Goal: Information Seeking & Learning: Learn about a topic

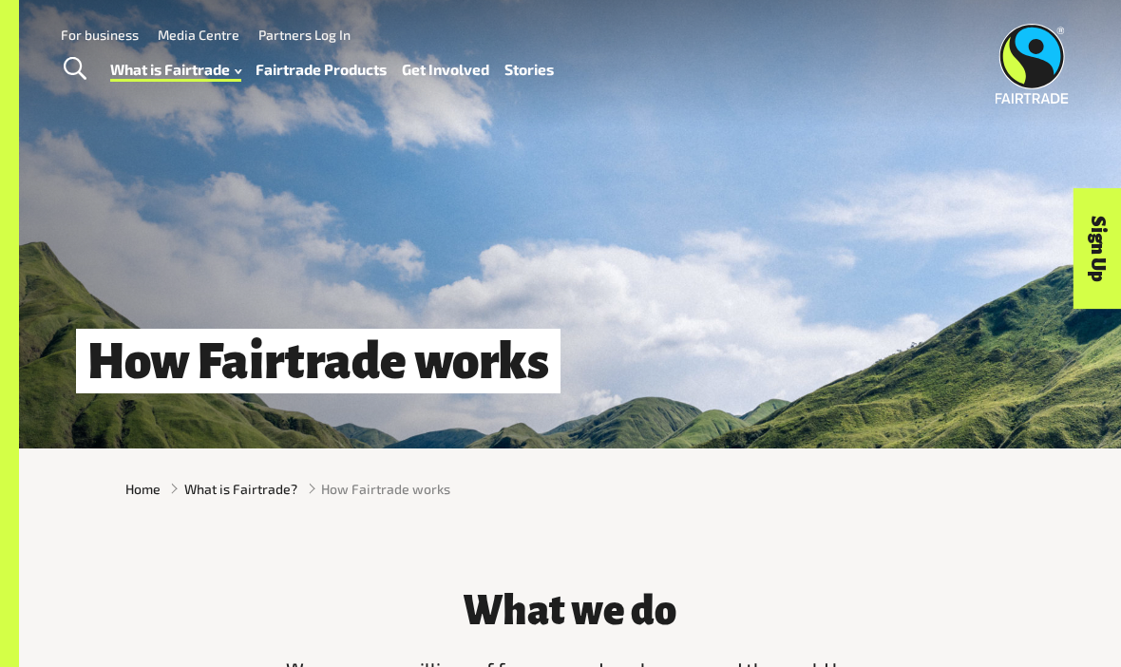
click at [437, 214] on div "How Fairtrade works" at bounding box center [570, 224] width 1102 height 449
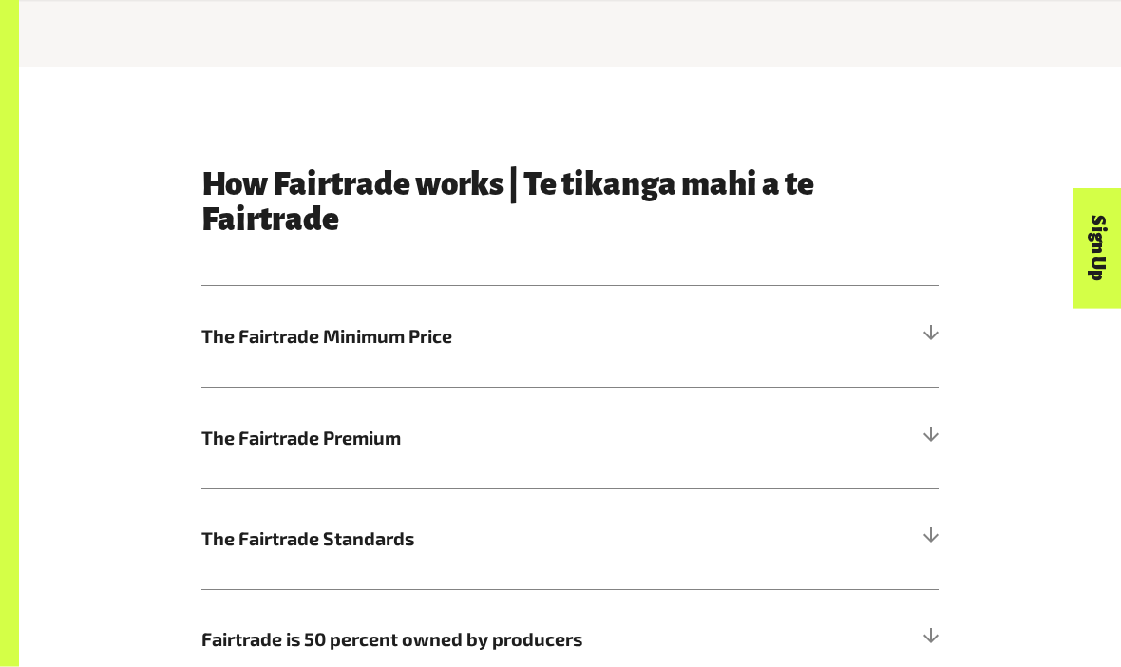
scroll to position [756, 0]
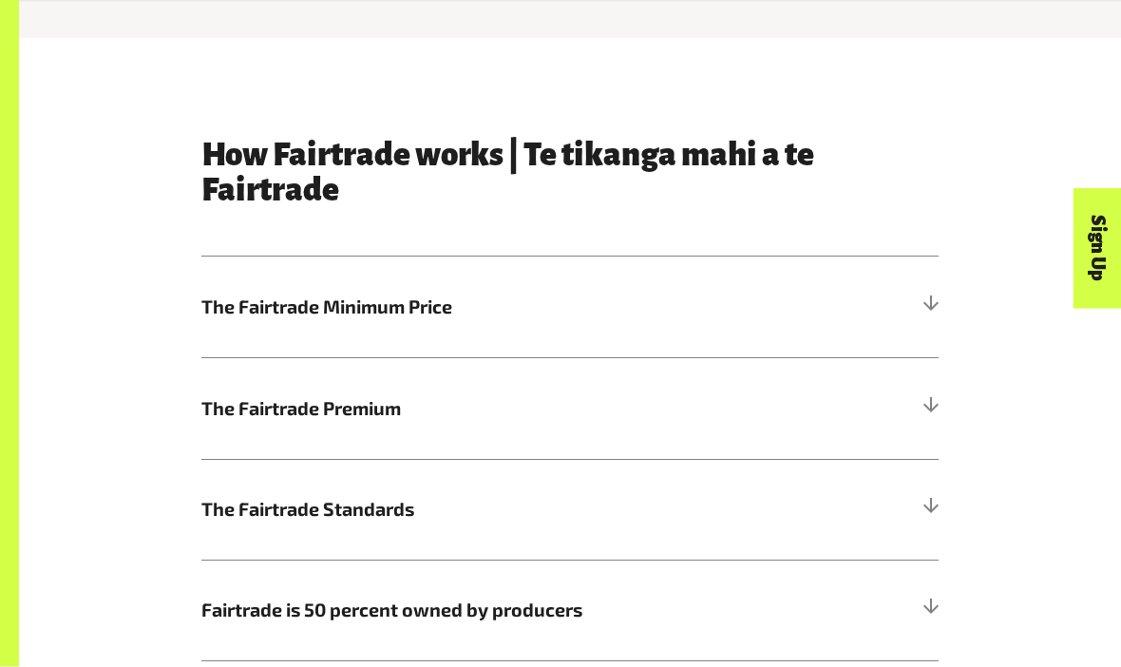
click at [816, 513] on h5 "The Fairtrade Standards" at bounding box center [569, 510] width 737 height 101
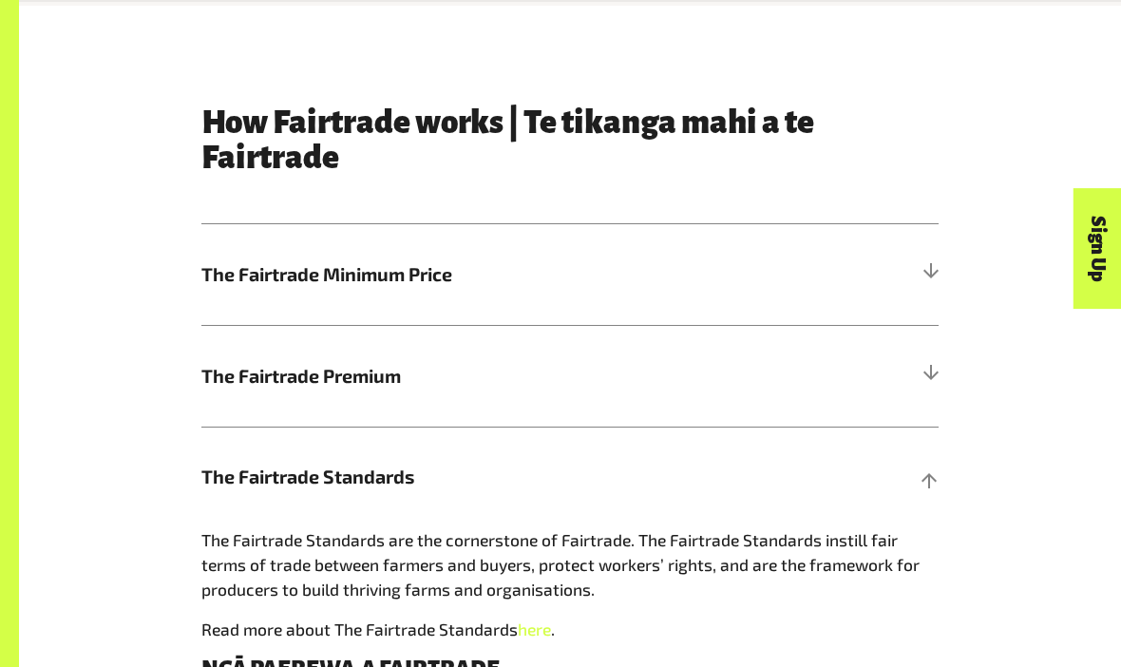
scroll to position [832, 0]
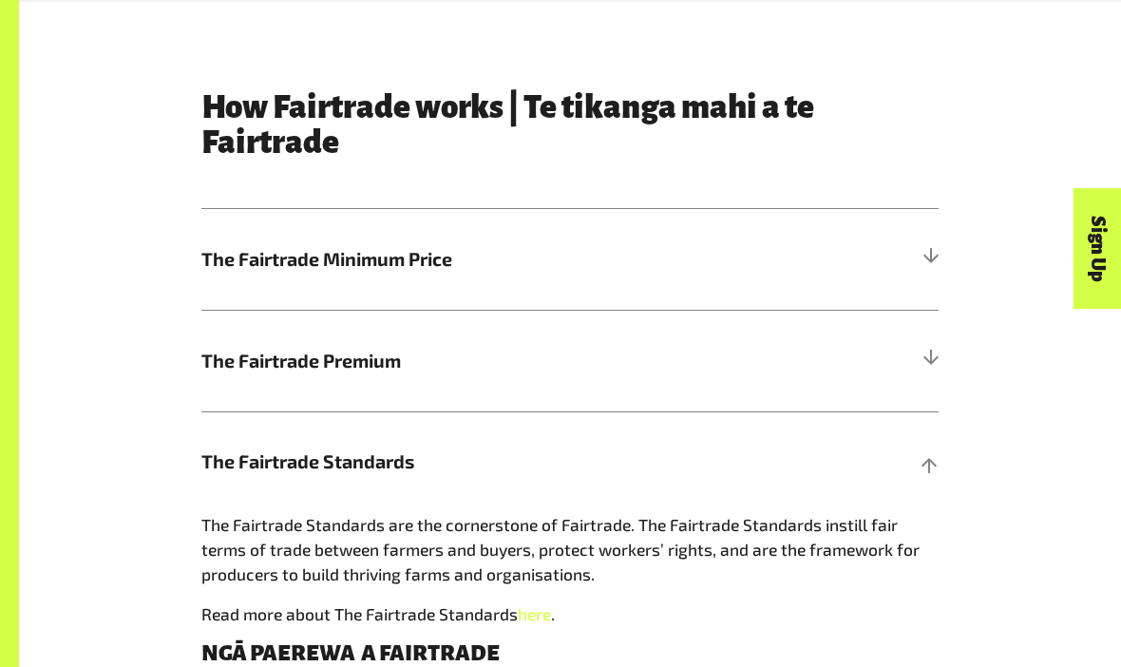
click at [816, 447] on h5 "The Fairtrade Standards" at bounding box center [569, 462] width 737 height 101
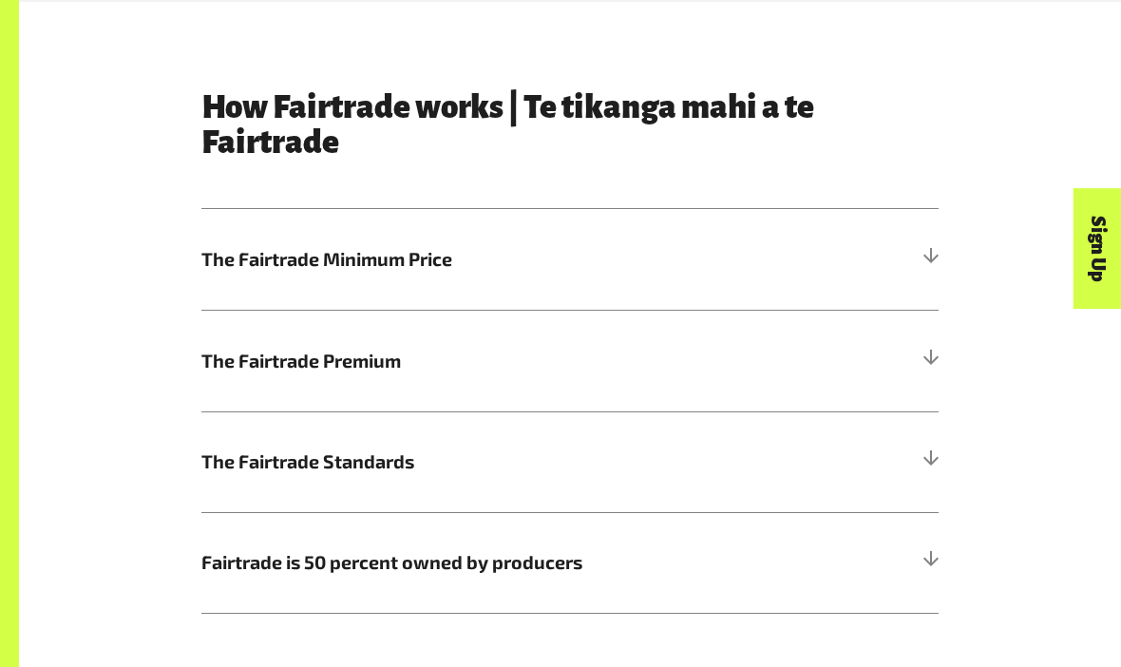
click at [816, 362] on h5 "The Fairtrade Premium" at bounding box center [569, 360] width 737 height 101
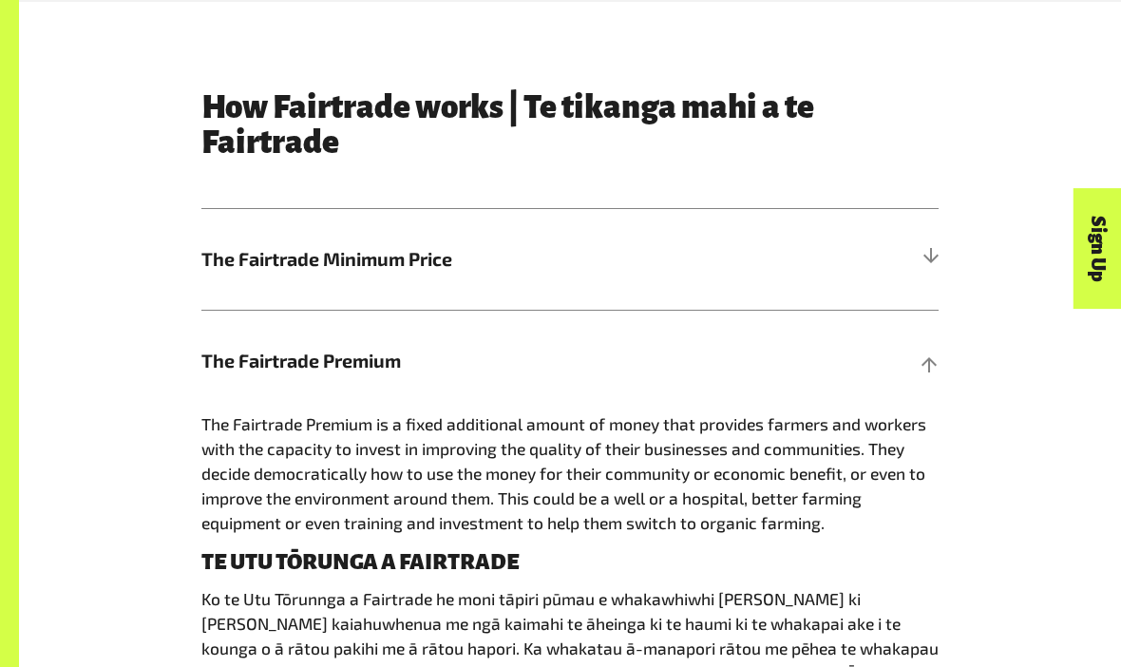
click at [816, 385] on h5 "The Fairtrade Premium" at bounding box center [569, 360] width 737 height 101
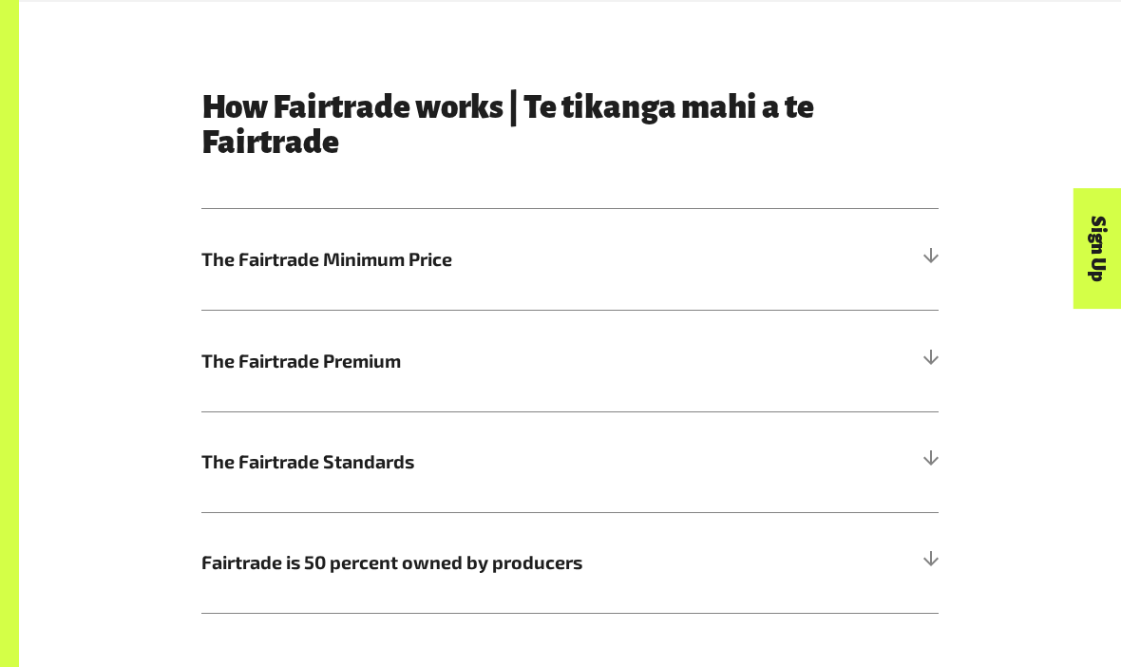
click at [816, 249] on h5 "The Fairtrade Minimum Price" at bounding box center [569, 259] width 737 height 101
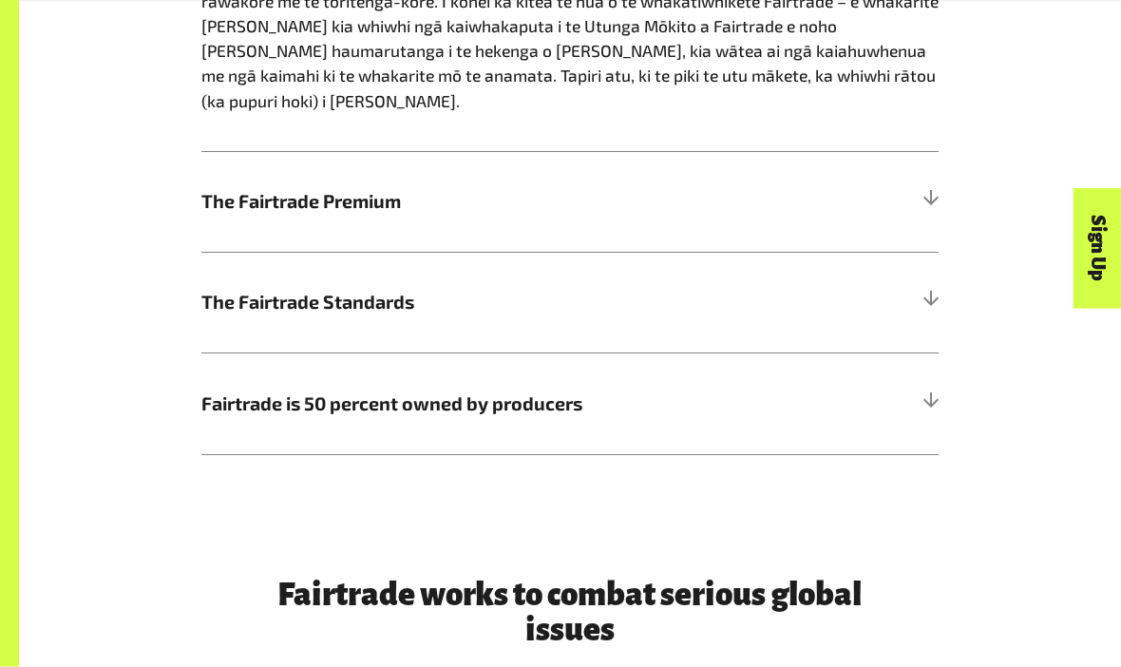
scroll to position [1407, 0]
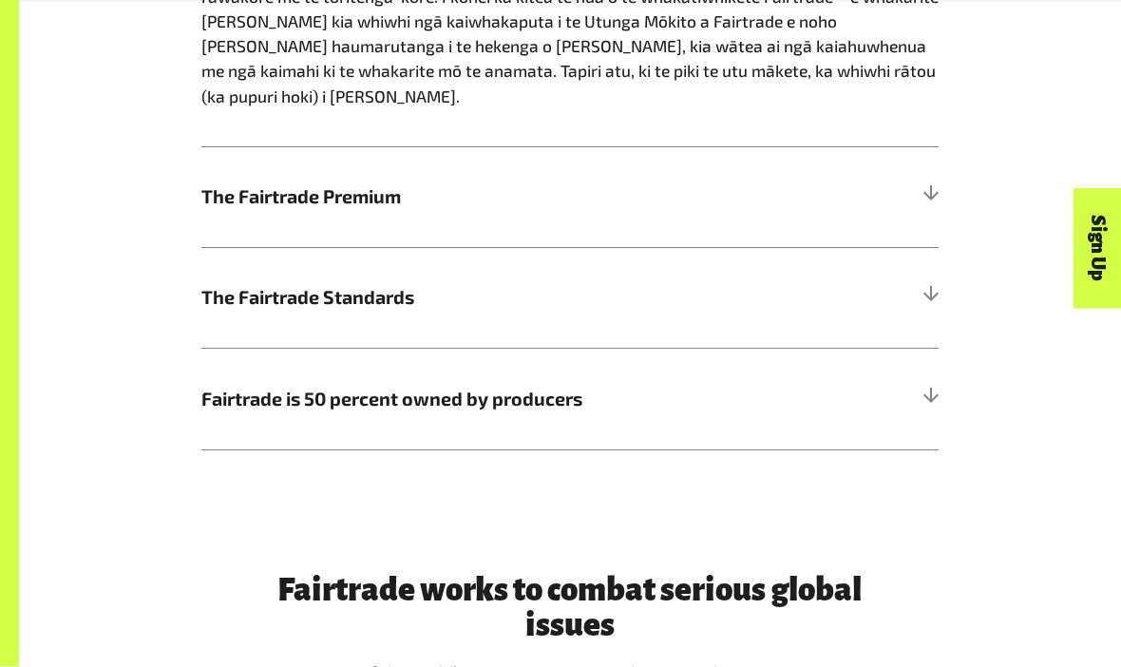
click at [766, 277] on h5 "The Fairtrade Standards" at bounding box center [569, 298] width 737 height 101
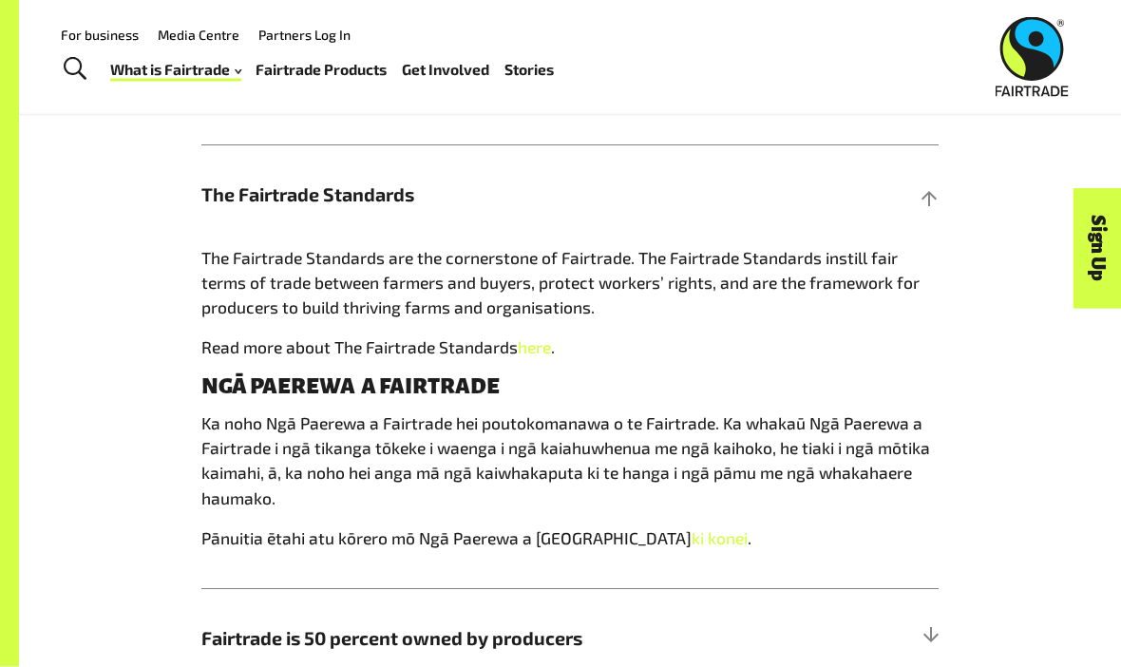
click at [816, 175] on h5 "The Fairtrade Standards" at bounding box center [569, 195] width 737 height 101
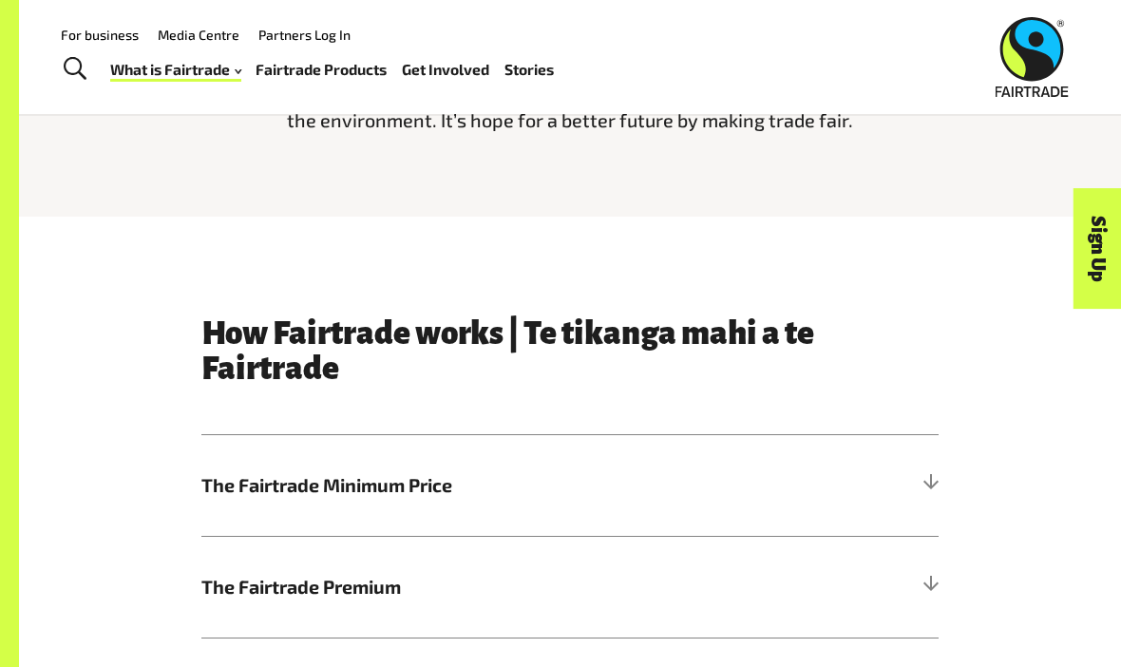
scroll to position [0, 0]
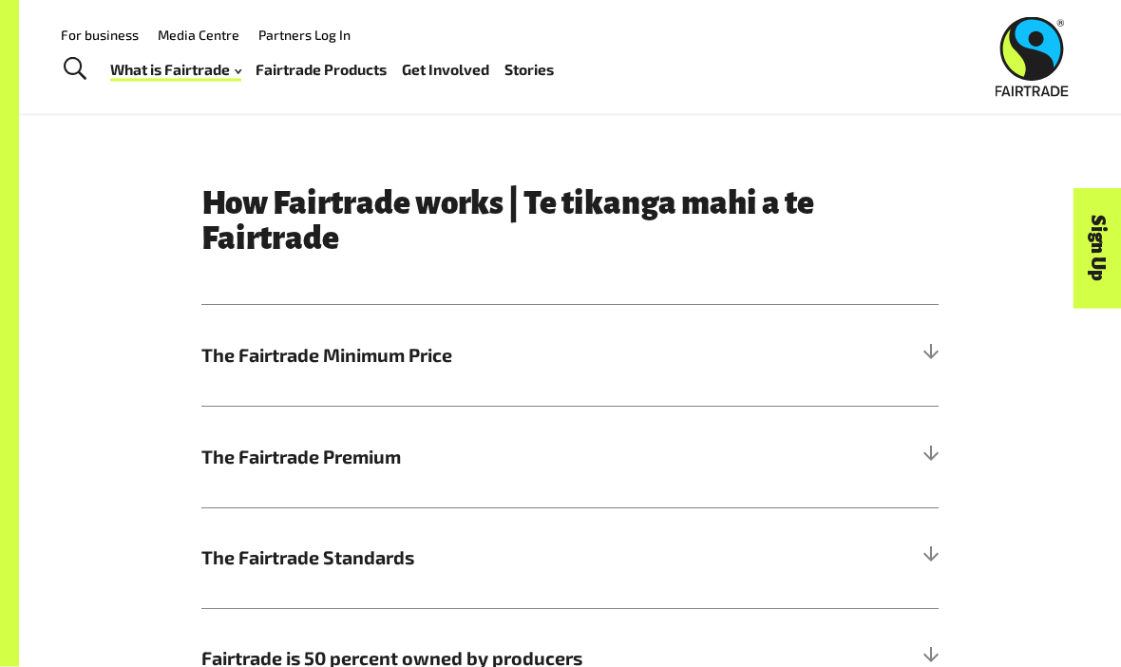
click at [775, 360] on h5 "The Fairtrade Minimum Price" at bounding box center [569, 356] width 737 height 101
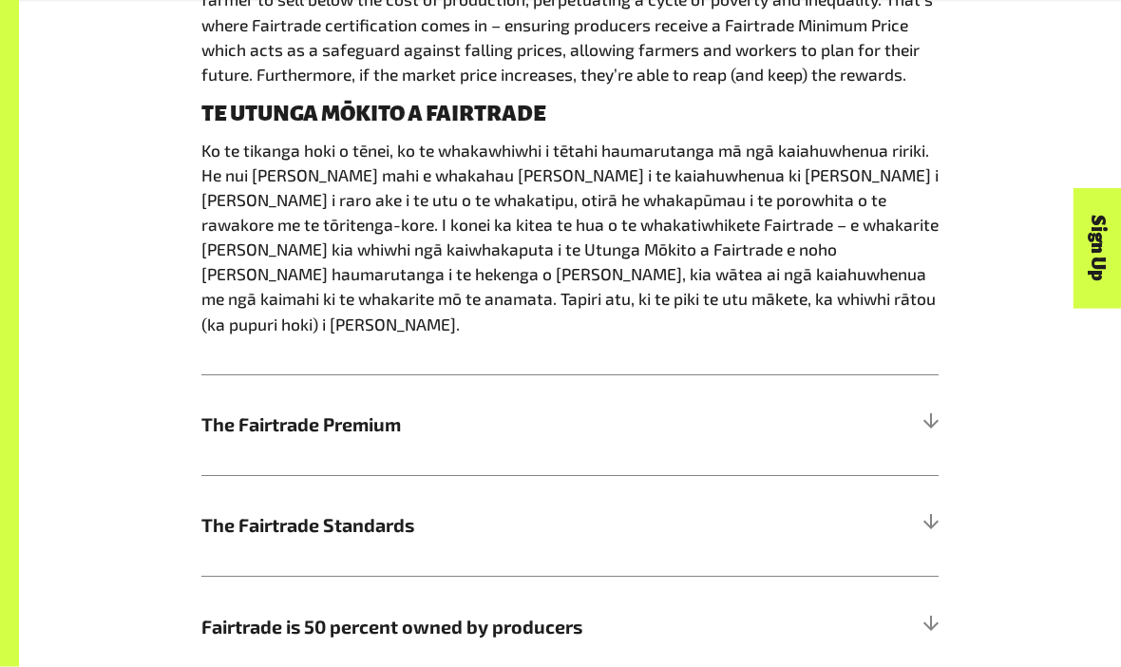
click at [788, 394] on h5 "The Fairtrade Premium" at bounding box center [569, 425] width 737 height 101
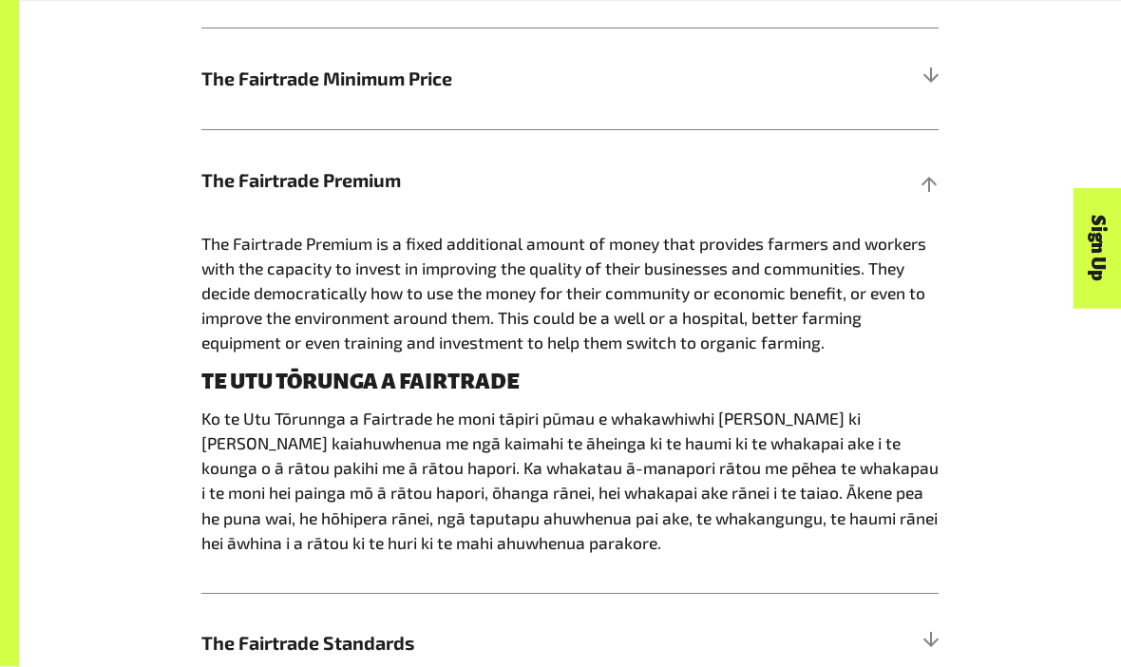
scroll to position [1014, 0]
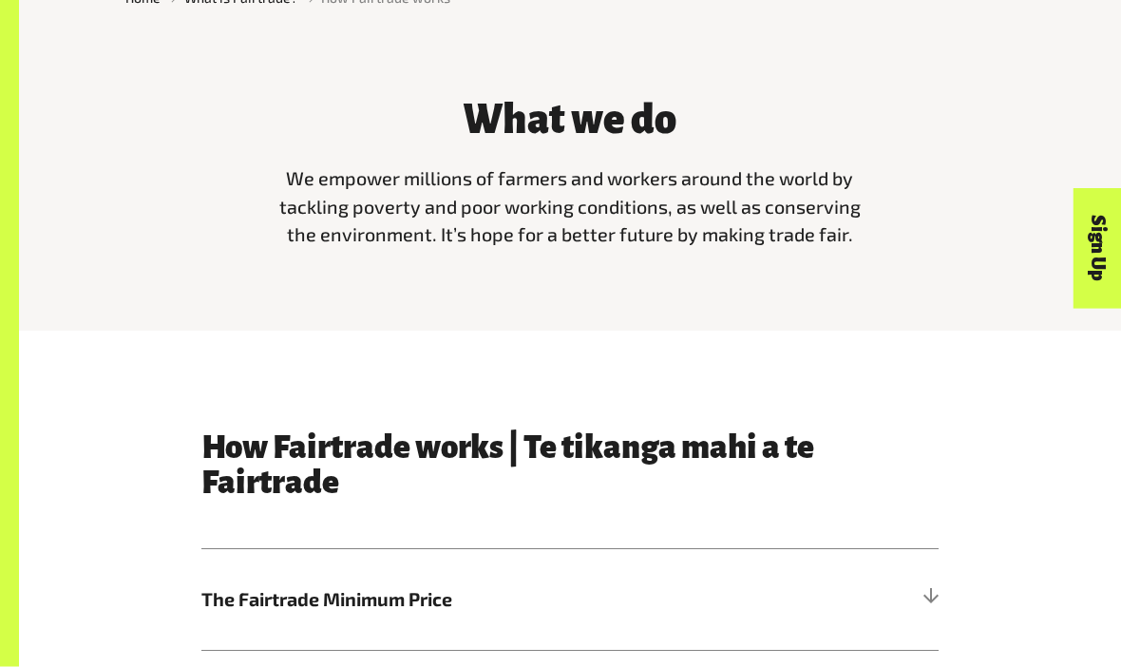
click at [810, 622] on h5 "The Fairtrade Minimum Price" at bounding box center [569, 600] width 737 height 101
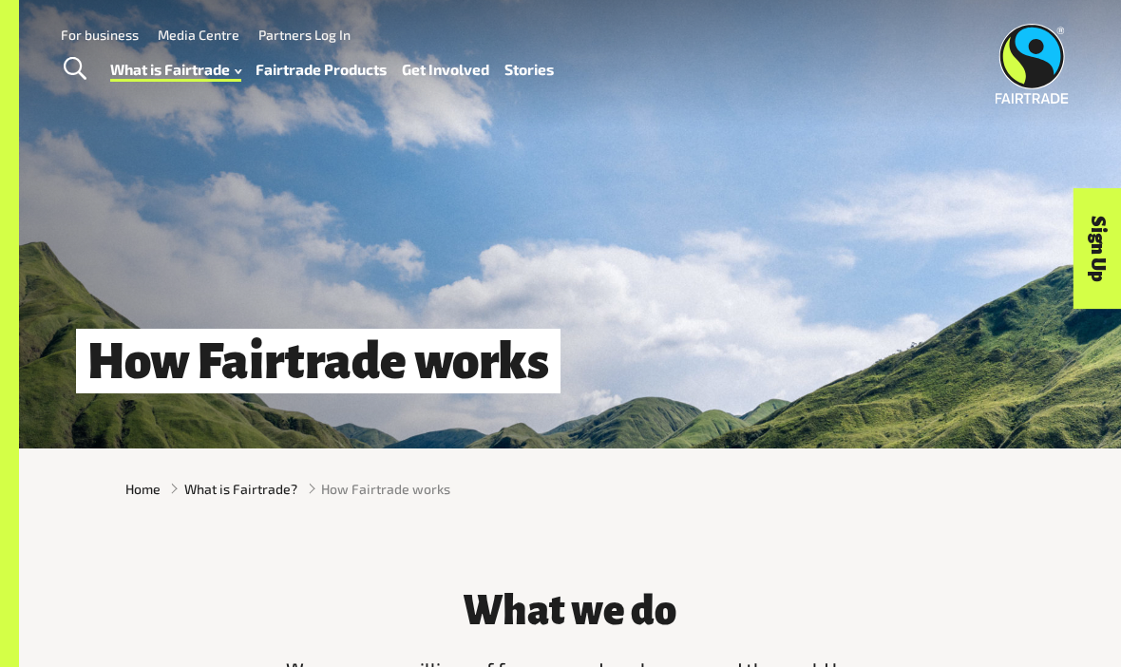
click at [358, 623] on h3 "What we do" at bounding box center [570, 611] width 585 height 44
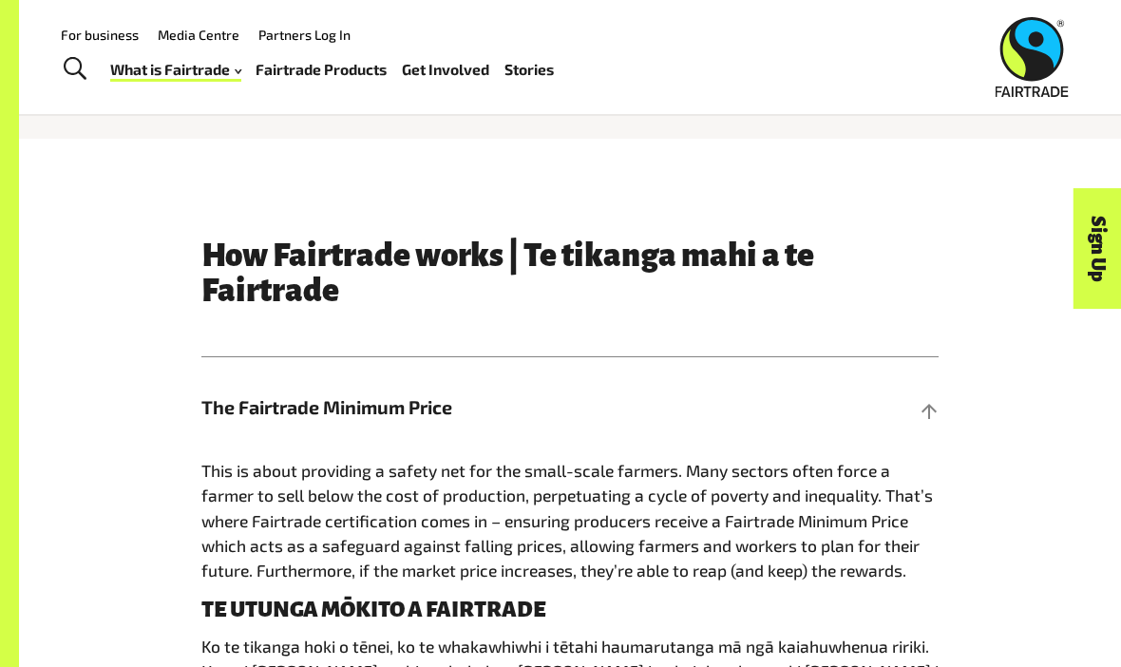
scroll to position [681, 0]
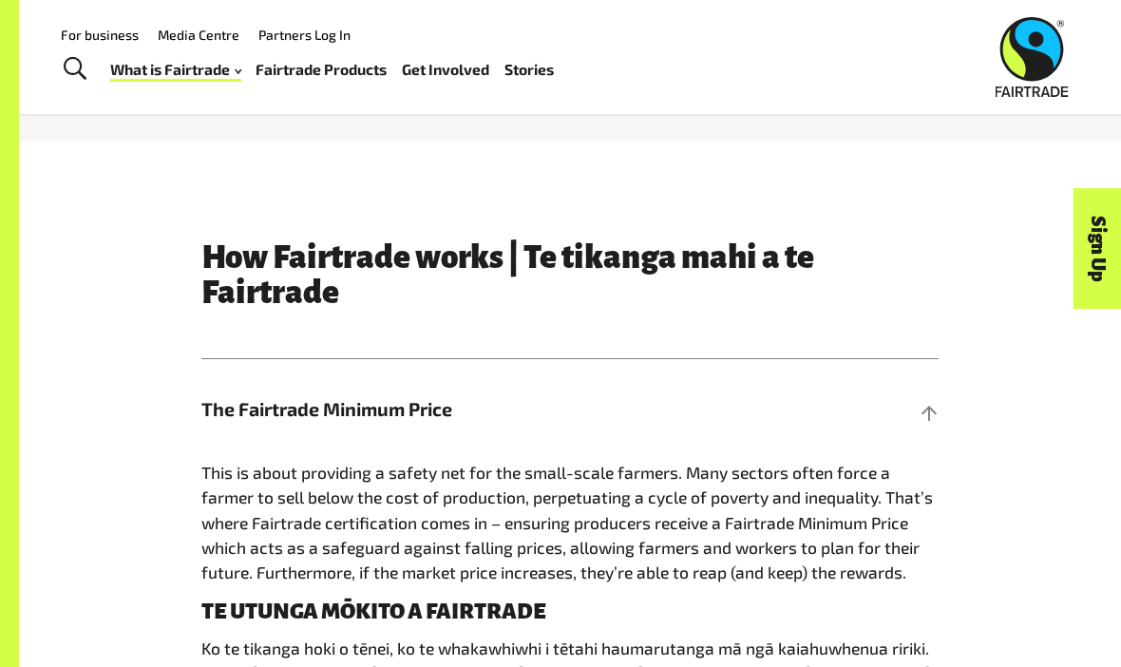
click at [901, 419] on h5 "The Fairtrade Minimum Price" at bounding box center [569, 409] width 737 height 101
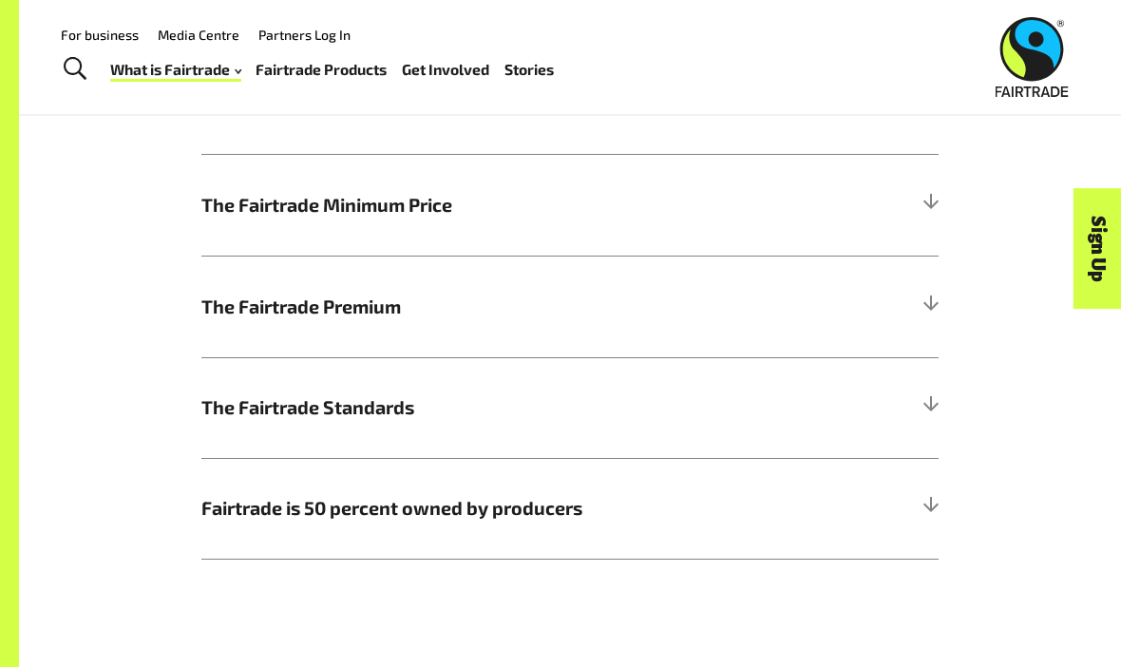
scroll to position [884, 0]
click at [346, 347] on h5 "The Fairtrade Premium" at bounding box center [569, 308] width 737 height 101
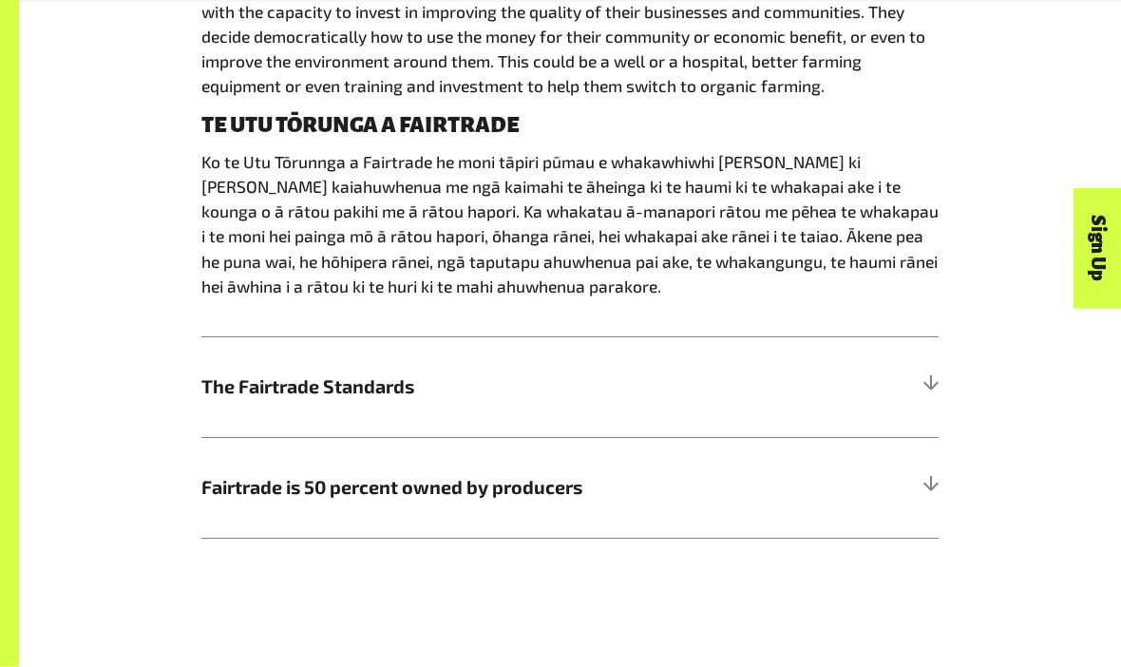
scroll to position [1264, 0]
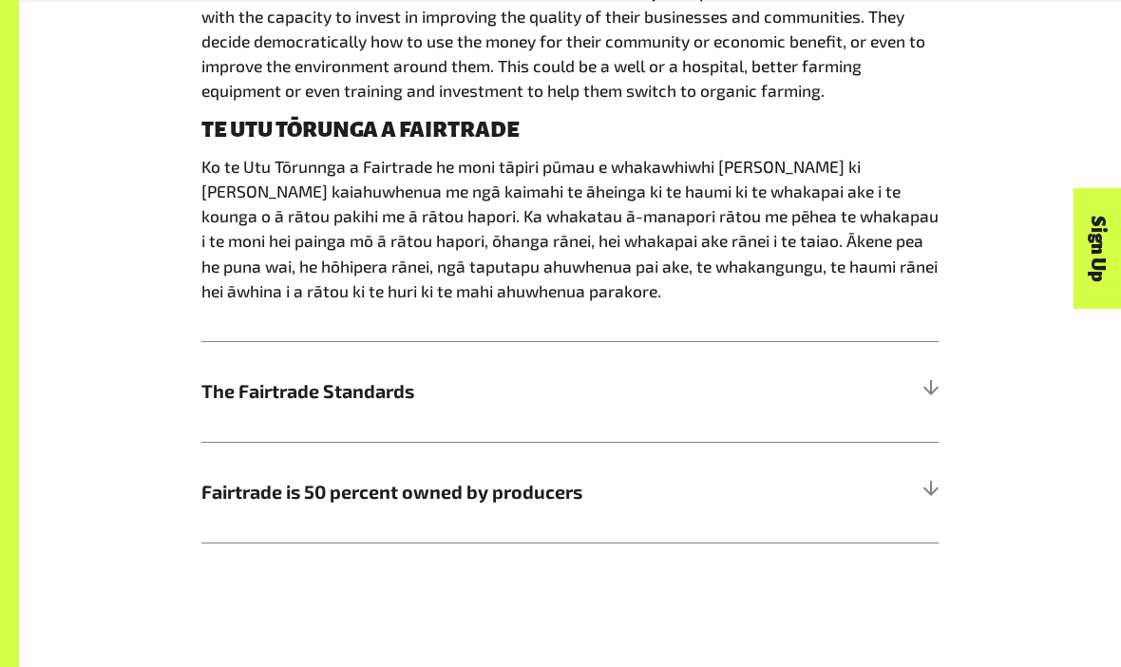
click at [363, 418] on h5 "The Fairtrade Standards" at bounding box center [569, 391] width 737 height 101
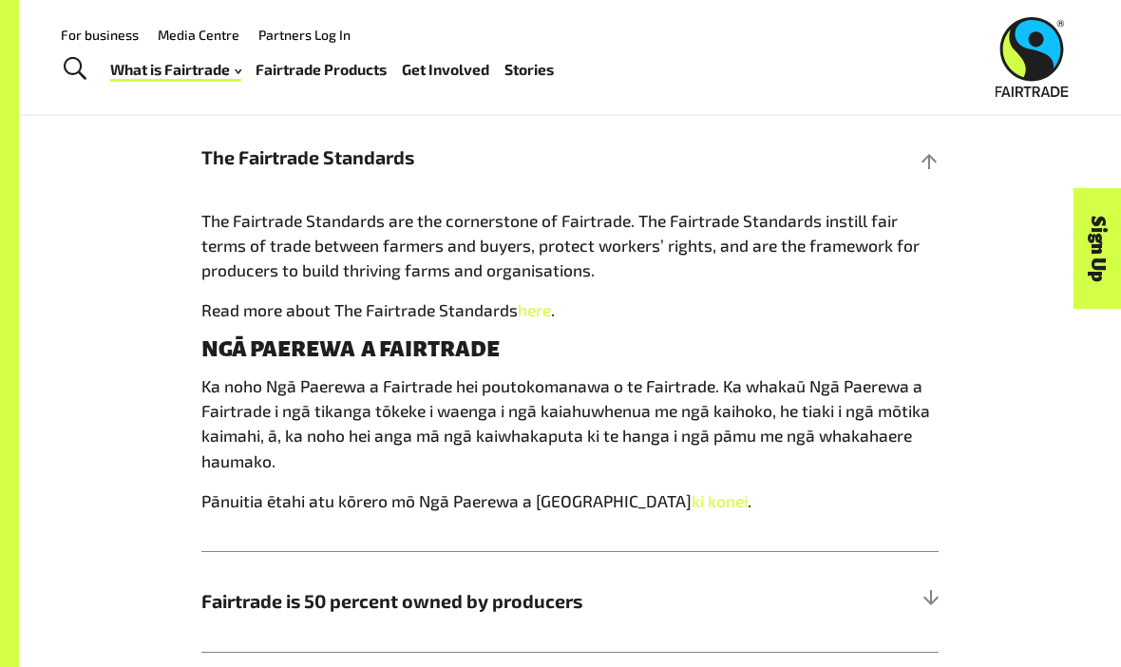
scroll to position [1137, 0]
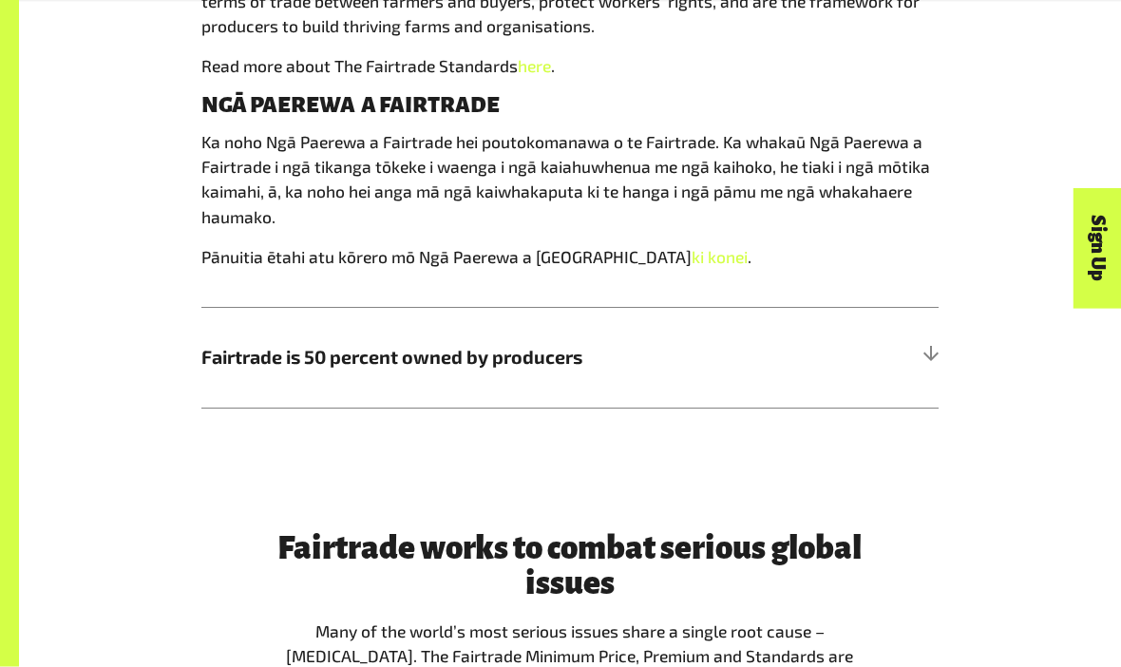
click at [938, 365] on h5 "Fairtrade is 50 percent owned by producers" at bounding box center [569, 358] width 737 height 101
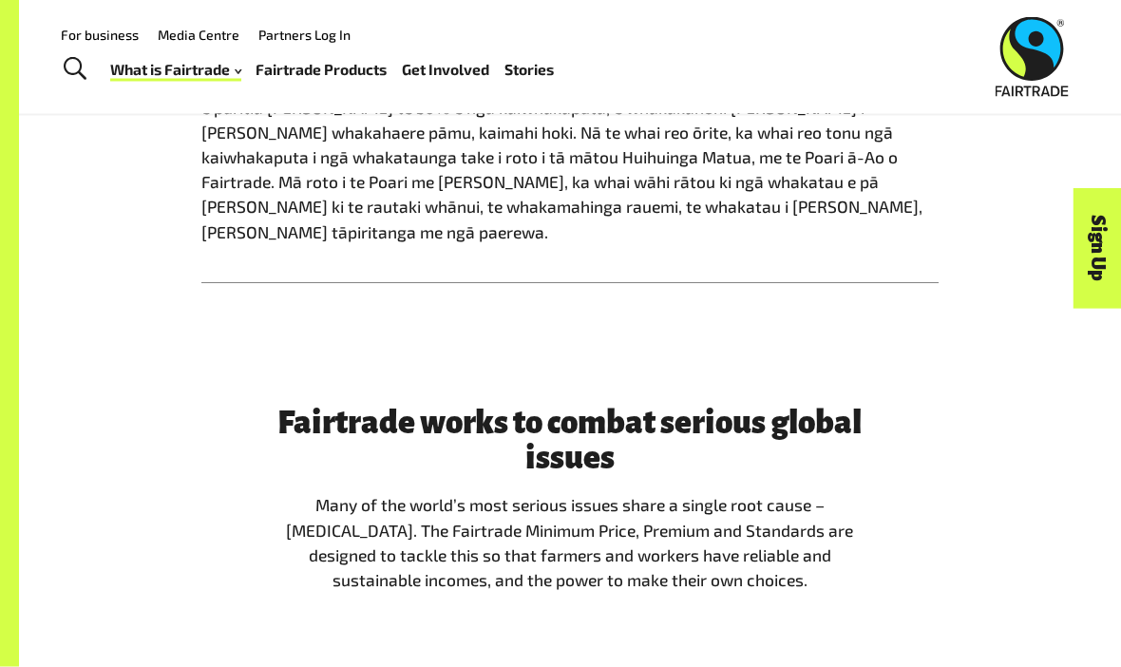
scroll to position [1574, 0]
